Goal: Contribute content: Contribute content

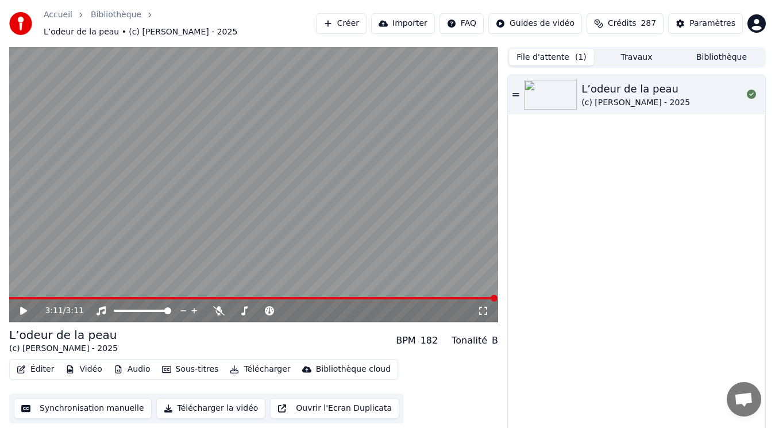
click at [728, 51] on button "Bibliothèque" at bounding box center [721, 57] width 85 height 17
click at [549, 50] on button "File d'attente ( 1 )" at bounding box center [551, 57] width 85 height 17
click at [617, 49] on button "Travaux" at bounding box center [636, 57] width 85 height 17
click at [548, 51] on button "File d'attente ( 1 )" at bounding box center [551, 57] width 85 height 17
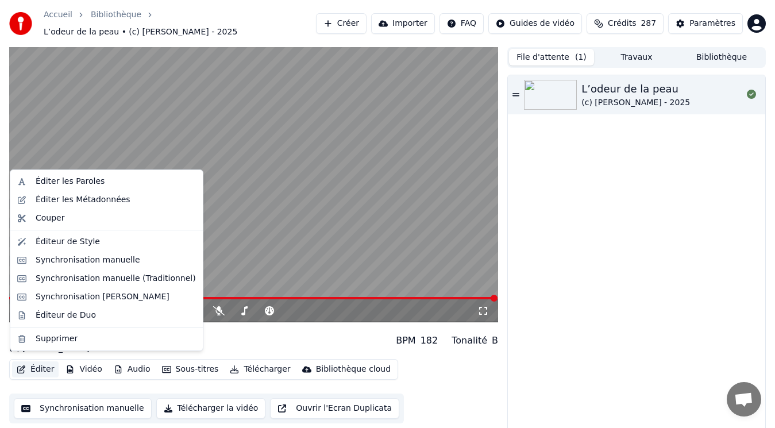
click at [30, 362] on button "Éditer" at bounding box center [35, 370] width 47 height 16
click at [98, 201] on div "Éditer les Métadonnées" at bounding box center [83, 199] width 95 height 11
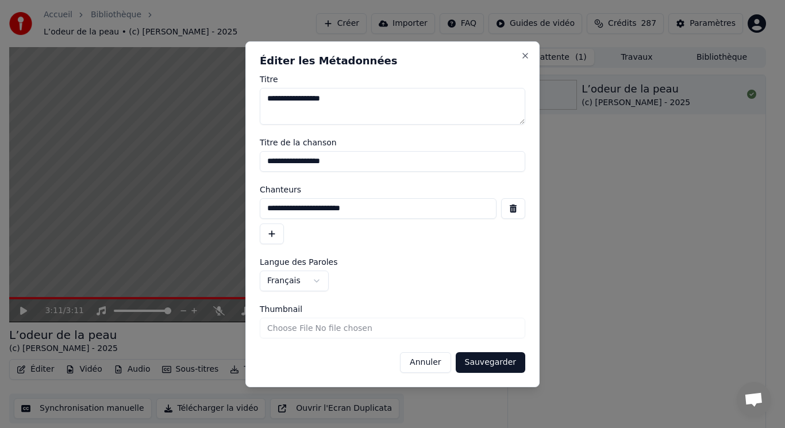
click at [281, 328] on input "Thumbnail" at bounding box center [393, 328] width 266 height 21
type input "**********"
click at [481, 357] on button "Sauvegarder" at bounding box center [491, 362] width 70 height 21
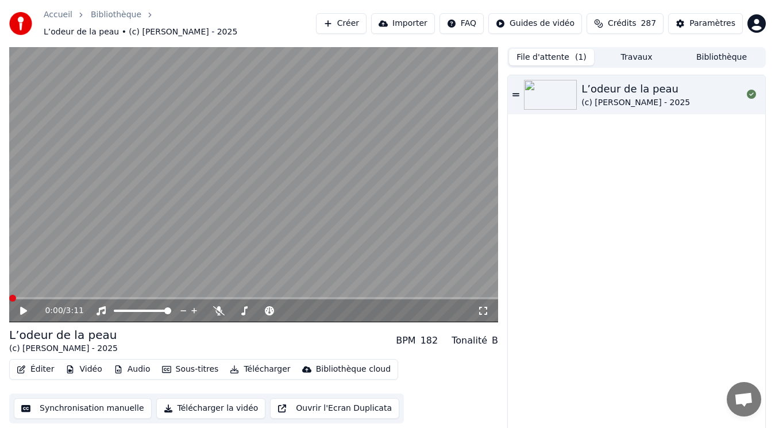
click at [367, 21] on button "Créer" at bounding box center [341, 23] width 51 height 21
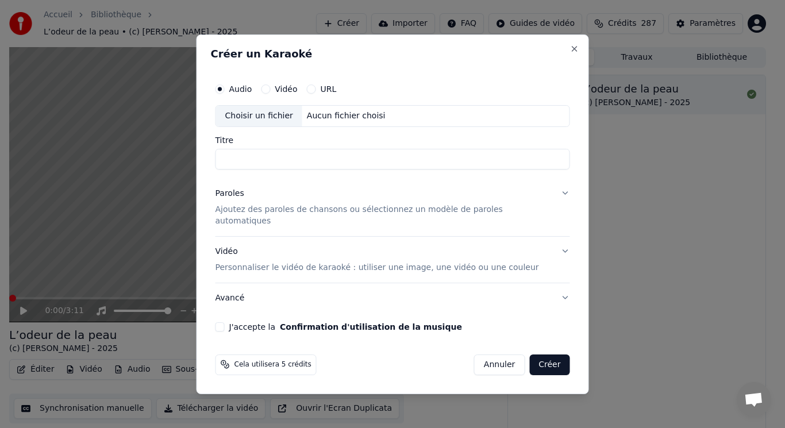
click at [282, 120] on div "Choisir un fichier" at bounding box center [259, 116] width 86 height 21
type input "**********"
click at [244, 199] on div "Paroles" at bounding box center [230, 193] width 29 height 11
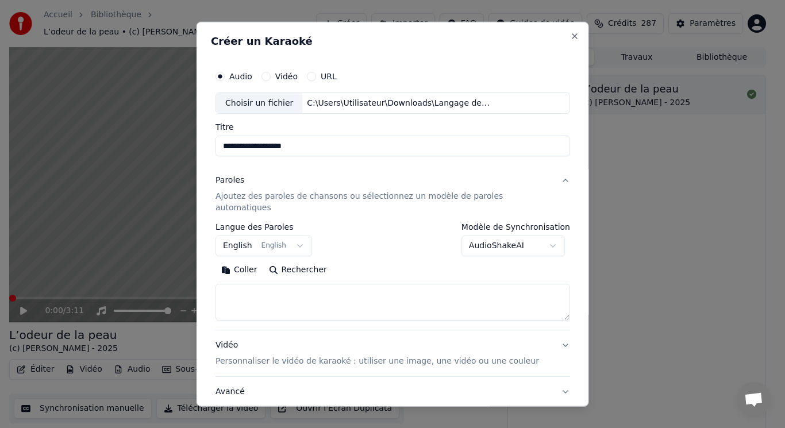
click at [252, 236] on button "English English" at bounding box center [264, 246] width 97 height 21
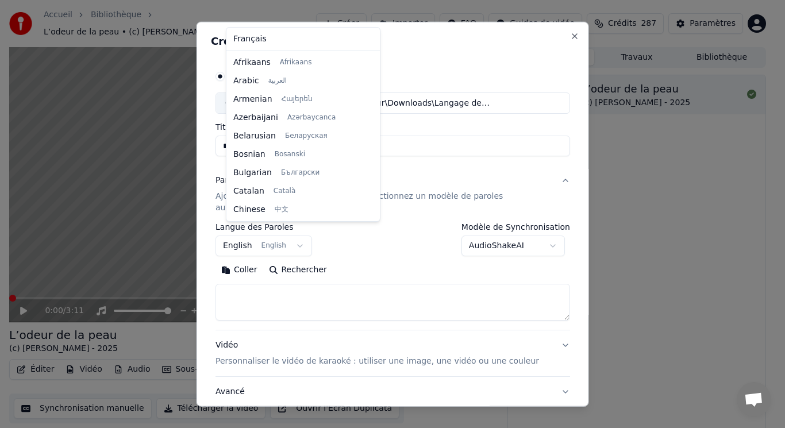
scroll to position [92, 0]
select select "**"
